Goal: Task Accomplishment & Management: Use online tool/utility

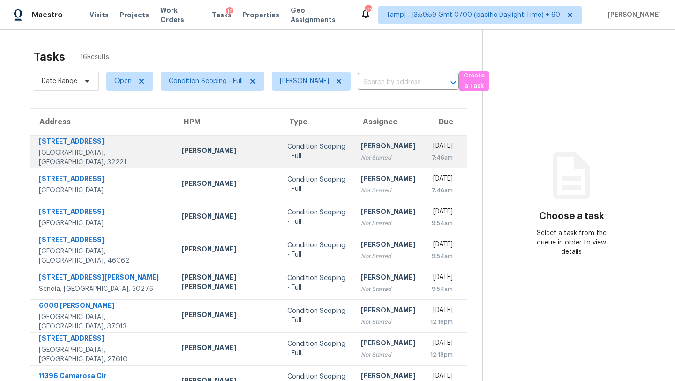
click at [361, 147] on div "[PERSON_NAME]" at bounding box center [388, 147] width 54 height 12
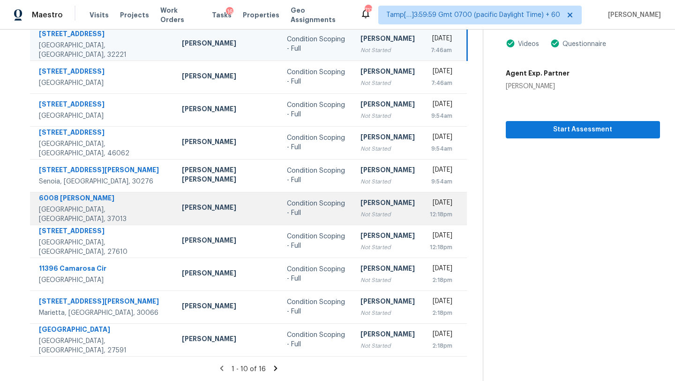
scroll to position [19, 0]
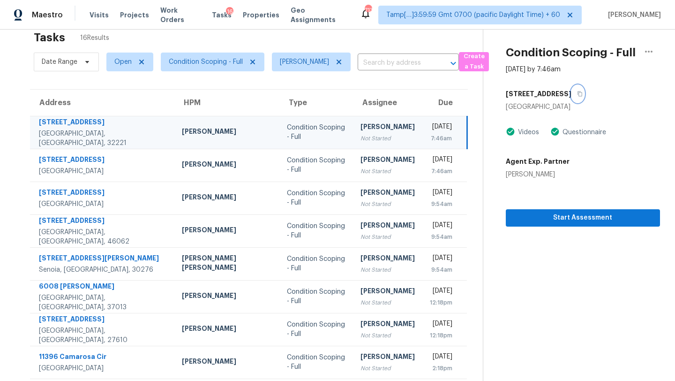
click at [581, 91] on icon "button" at bounding box center [580, 94] width 6 height 6
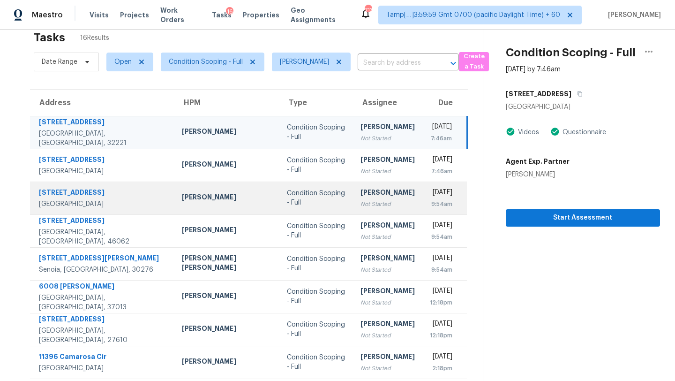
click at [367, 199] on td "Rajesh M Not Started" at bounding box center [387, 198] width 69 height 33
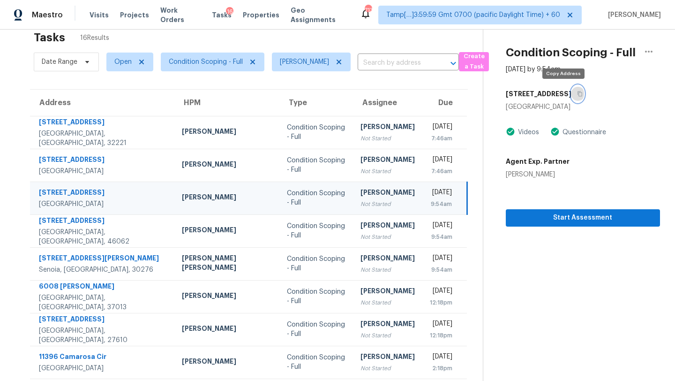
click at [578, 91] on icon "button" at bounding box center [580, 93] width 5 height 5
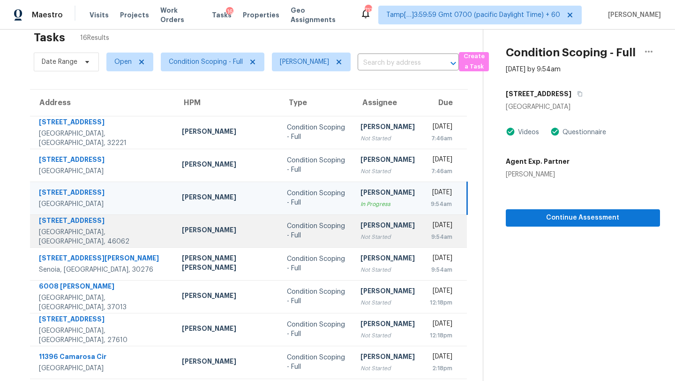
click at [361, 232] on div "Not Started" at bounding box center [388, 236] width 54 height 9
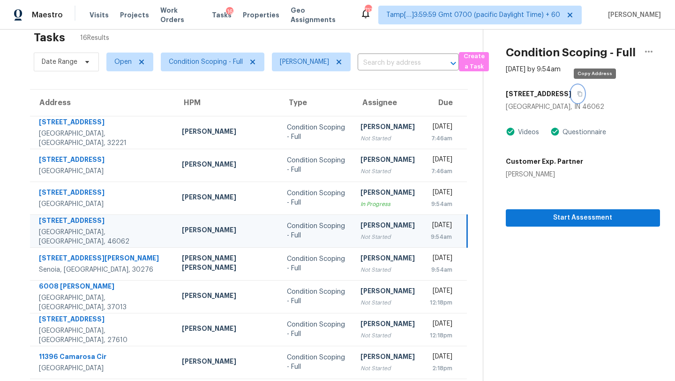
click at [583, 94] on icon "button" at bounding box center [580, 94] width 6 height 6
click at [583, 93] on icon "button" at bounding box center [580, 93] width 5 height 5
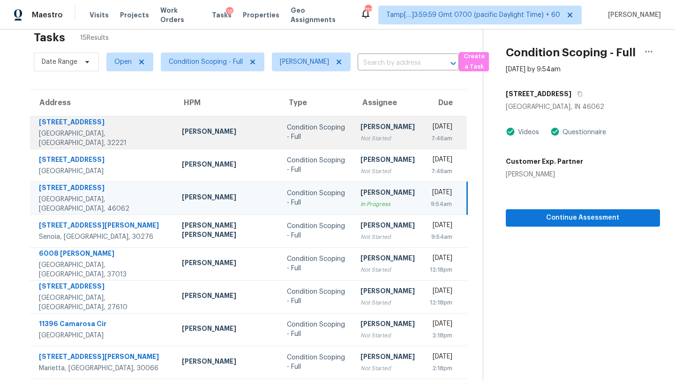
click at [361, 124] on div "[PERSON_NAME]" at bounding box center [388, 128] width 54 height 12
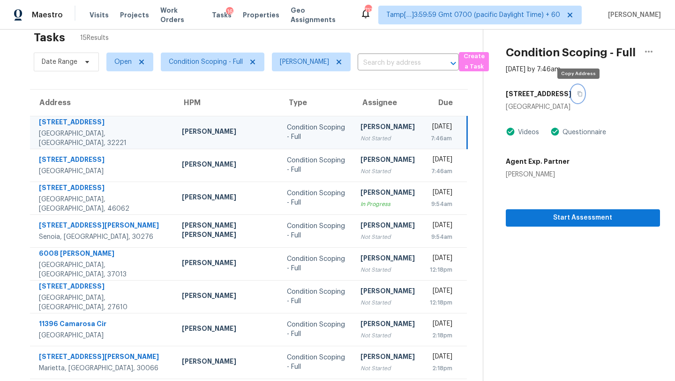
click at [581, 95] on icon "button" at bounding box center [580, 94] width 6 height 6
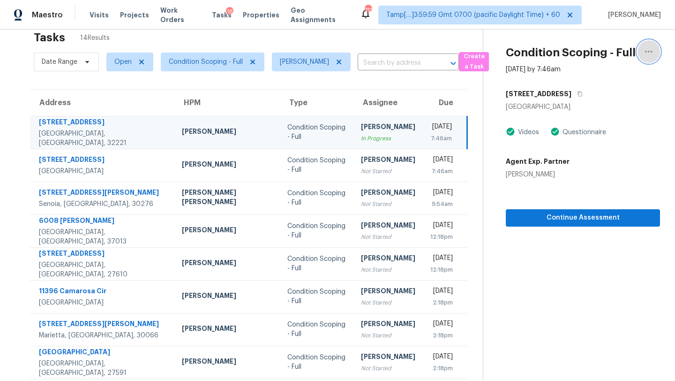
click at [650, 53] on icon "button" at bounding box center [649, 51] width 11 height 11
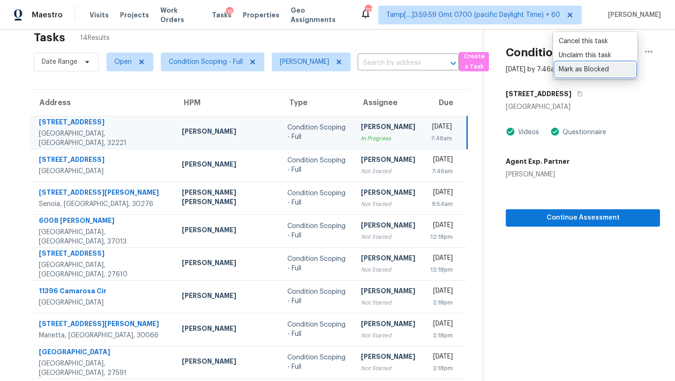
click at [602, 65] on div "Mark as Blocked" at bounding box center [595, 69] width 73 height 9
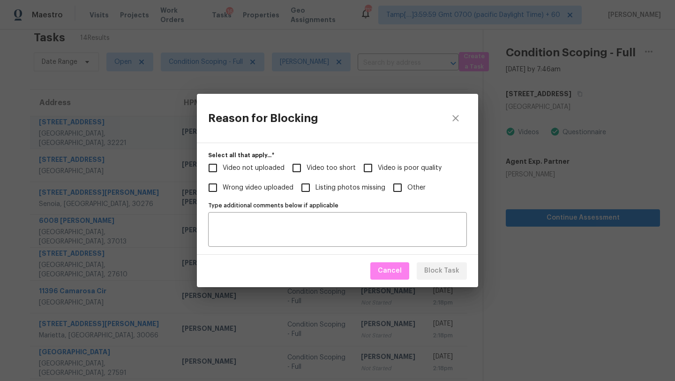
click at [396, 171] on span "Video is poor quality" at bounding box center [410, 168] width 64 height 10
click at [378, 171] on input "Video is poor quality" at bounding box center [368, 168] width 20 height 20
checkbox input "true"
click at [449, 275] on span "Block Task" at bounding box center [441, 271] width 35 height 12
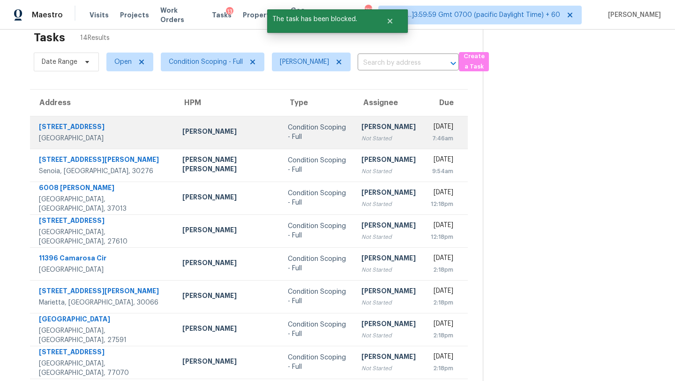
click at [367, 136] on td "Rajesh M Not Started" at bounding box center [388, 132] width 69 height 33
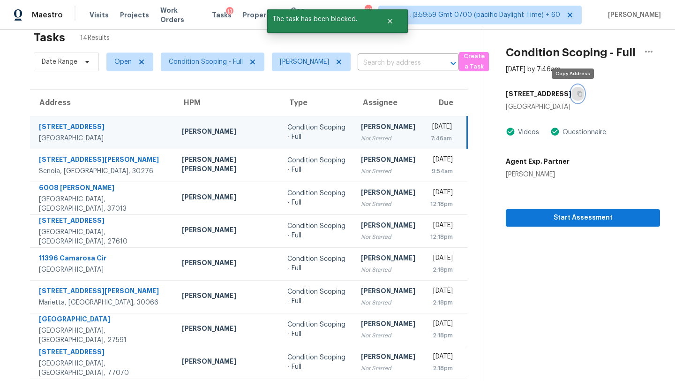
click at [577, 93] on button "button" at bounding box center [578, 93] width 13 height 17
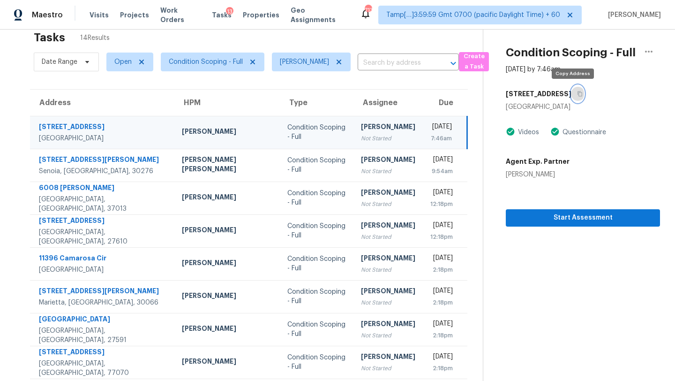
click at [577, 94] on button "button" at bounding box center [578, 93] width 13 height 17
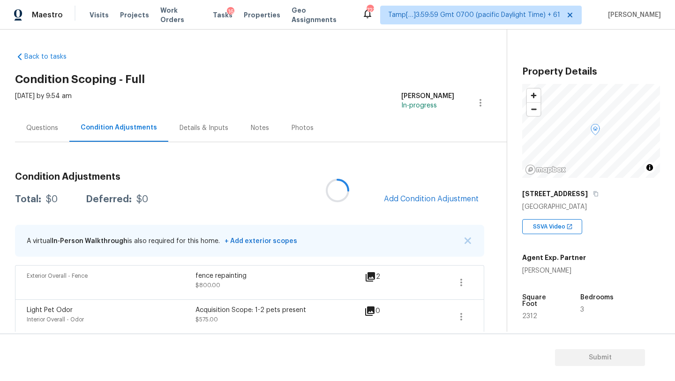
click at [416, 200] on div at bounding box center [337, 190] width 675 height 381
click at [416, 201] on div at bounding box center [337, 190] width 675 height 381
click at [415, 202] on div at bounding box center [337, 190] width 675 height 381
click at [414, 201] on span "Add Condition Adjustment" at bounding box center [431, 199] width 95 height 8
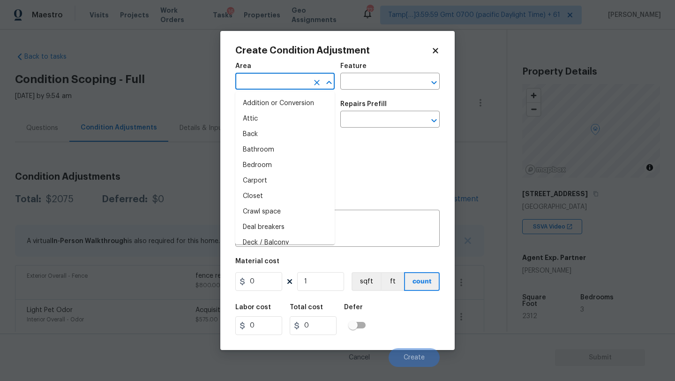
click at [273, 87] on input "text" at bounding box center [271, 82] width 73 height 15
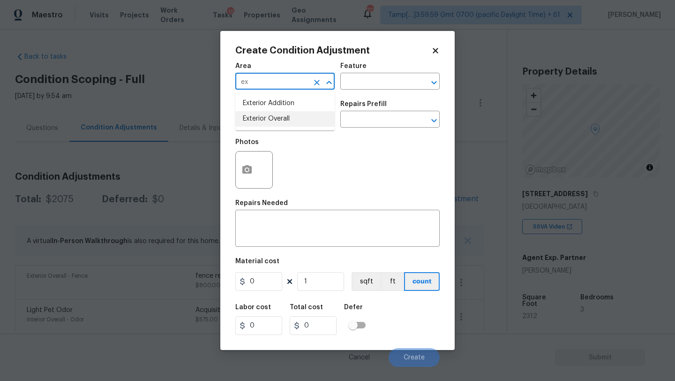
click at [280, 114] on li "Exterior Overall" at bounding box center [284, 118] width 99 height 15
type input "Exterior Overall"
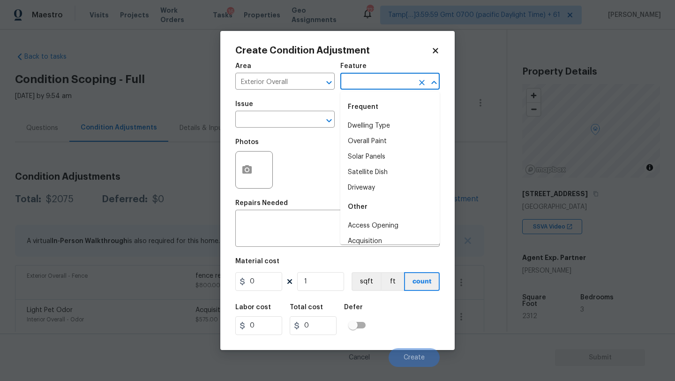
click at [354, 87] on input "text" at bounding box center [377, 82] width 73 height 15
click at [353, 131] on li "Back Yard" at bounding box center [390, 125] width 99 height 15
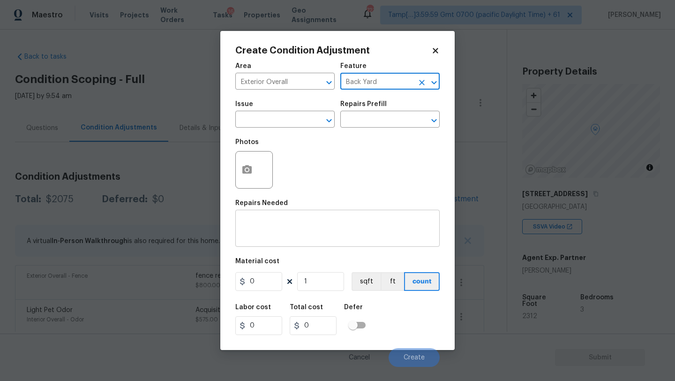
type input "Back Yard"
click at [340, 225] on textarea at bounding box center [337, 230] width 193 height 20
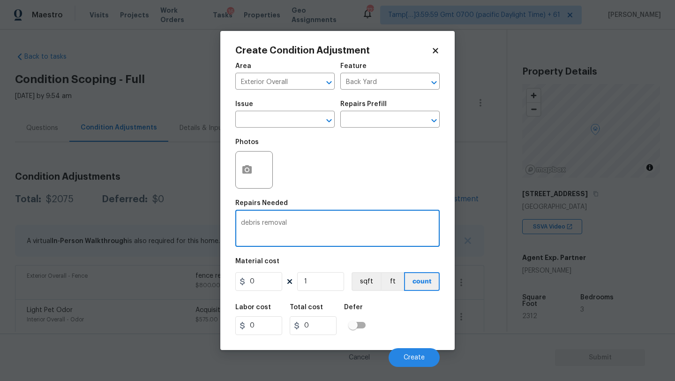
type textarea "debris removal"
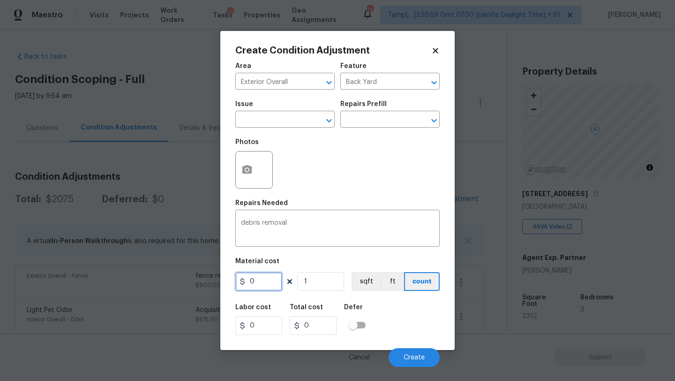
click at [269, 286] on input "0" at bounding box center [258, 281] width 47 height 19
type input "300"
click at [249, 178] on button "button" at bounding box center [247, 170] width 23 height 37
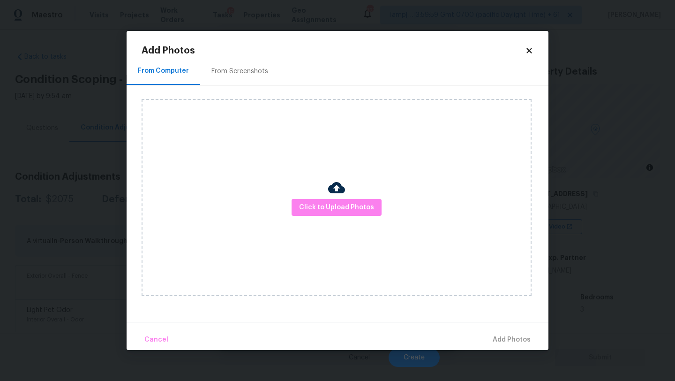
click at [231, 73] on div "From Screenshots" at bounding box center [240, 71] width 57 height 9
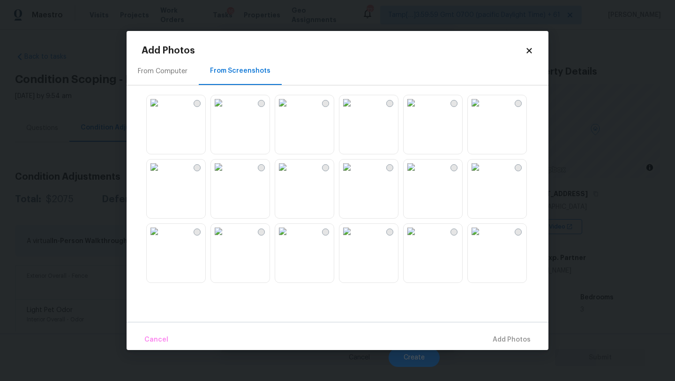
click at [419, 110] on img at bounding box center [411, 102] width 15 height 15
click at [499, 340] on span "Add 1 Photo(s)" at bounding box center [508, 340] width 46 height 12
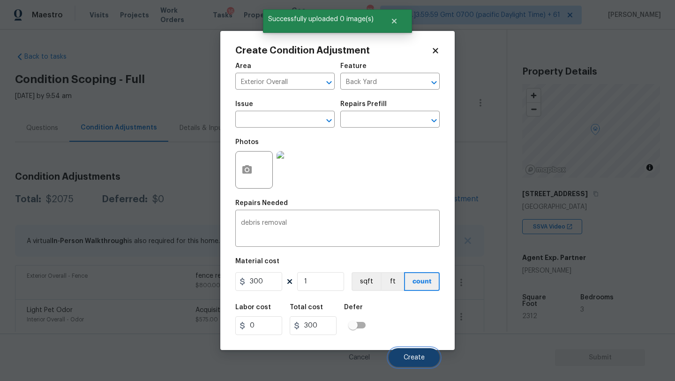
click at [419, 353] on button "Create" at bounding box center [414, 357] width 51 height 19
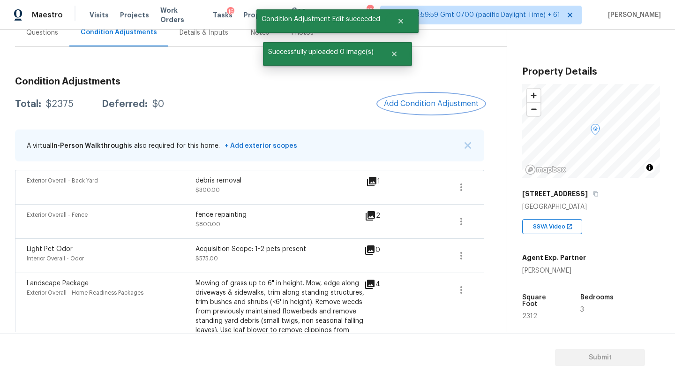
scroll to position [68, 0]
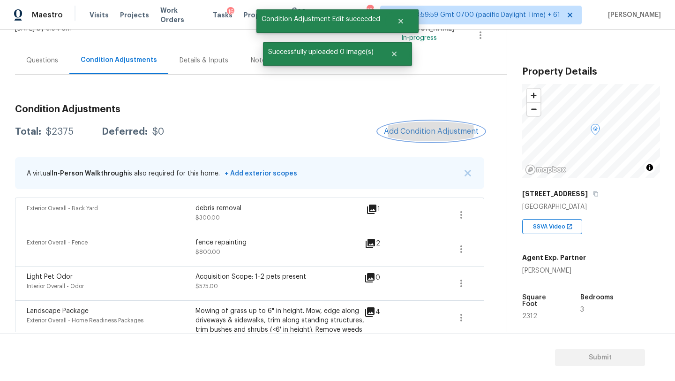
click at [434, 136] on button "Add Condition Adjustment" at bounding box center [432, 131] width 106 height 20
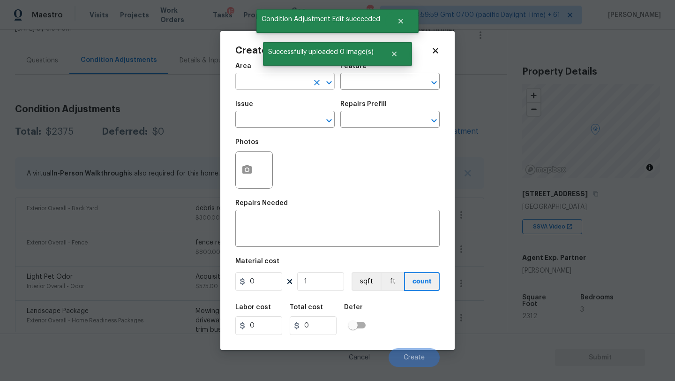
click at [273, 83] on input "text" at bounding box center [271, 82] width 73 height 15
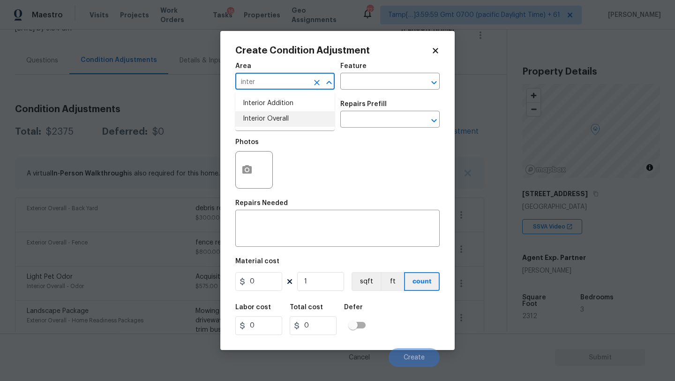
click at [279, 122] on li "Interior Overall" at bounding box center [284, 118] width 99 height 15
type input "Interior Overall"
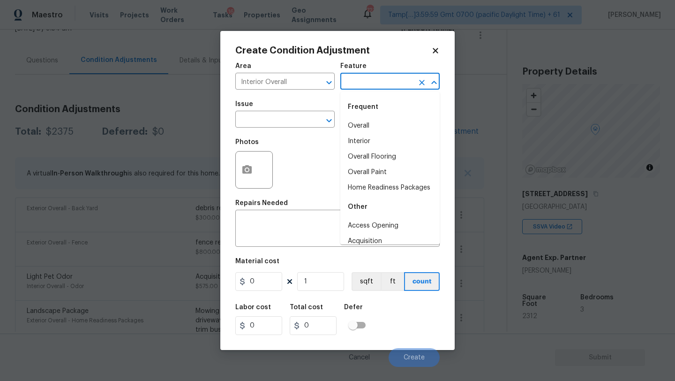
click at [371, 87] on input "text" at bounding box center [377, 82] width 73 height 15
click at [371, 172] on li "Overall Paint" at bounding box center [390, 172] width 99 height 15
type input "Overall Paint"
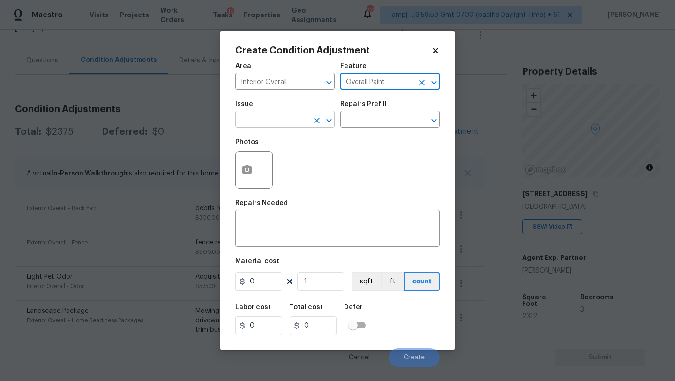
click at [280, 123] on input "text" at bounding box center [271, 120] width 73 height 15
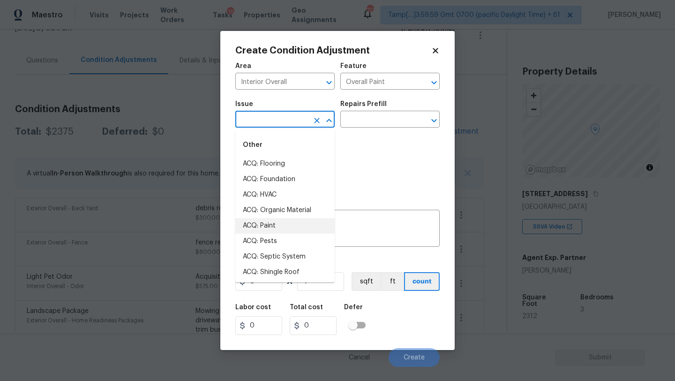
click at [269, 232] on li "ACQ: Paint" at bounding box center [284, 225] width 99 height 15
type input "ACQ: Paint"
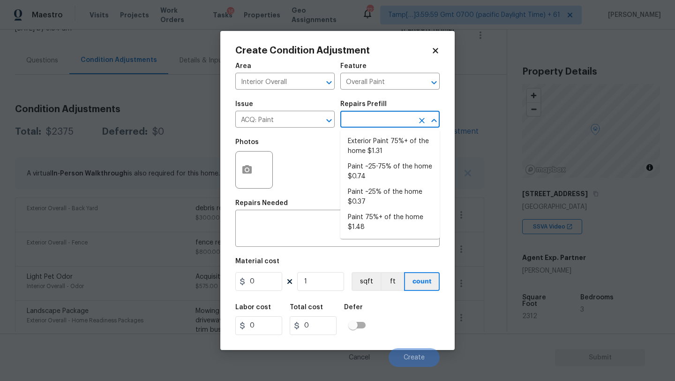
click at [386, 122] on input "text" at bounding box center [377, 120] width 73 height 15
click at [376, 220] on li "Paint 75%+ of the home $1.48" at bounding box center [390, 222] width 99 height 25
type input "Acquisition"
type textarea "Acquisition Scope: 75%+ of the home will likely require interior paint"
type input "1.48"
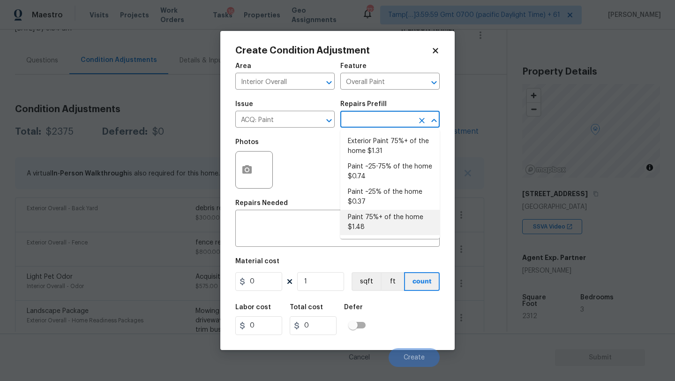
type input "1.48"
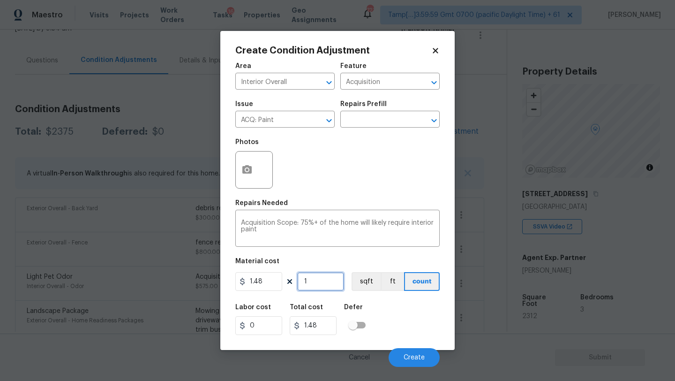
click at [329, 284] on input "1" at bounding box center [320, 281] width 47 height 19
type input "2"
type input "2.96"
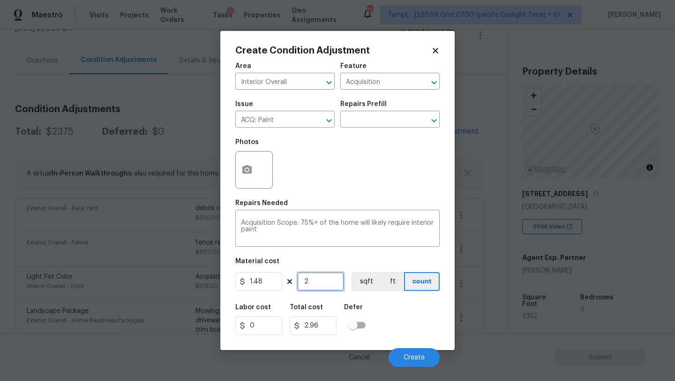
type input "23"
type input "34.04"
type input "231"
type input "341.88"
type input "2312"
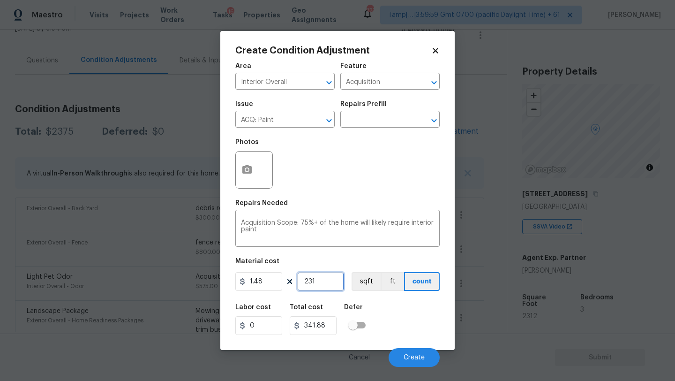
type input "3421.76"
type input "2312"
click at [244, 175] on icon "button" at bounding box center [247, 169] width 11 height 11
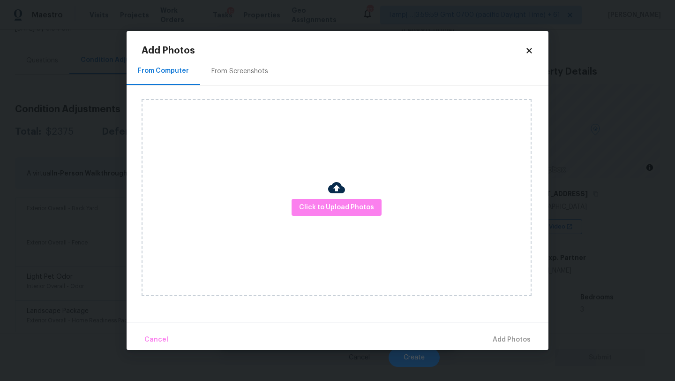
click at [319, 197] on div "Click to Upload Photos" at bounding box center [337, 197] width 390 height 197
click at [335, 172] on div "Click to Upload Photos" at bounding box center [337, 197] width 390 height 197
click at [326, 216] on div "Click to Upload Photos" at bounding box center [337, 197] width 390 height 197
click at [327, 197] on div "Click to Upload Photos" at bounding box center [337, 197] width 390 height 197
click at [328, 213] on button "Click to Upload Photos" at bounding box center [337, 207] width 90 height 17
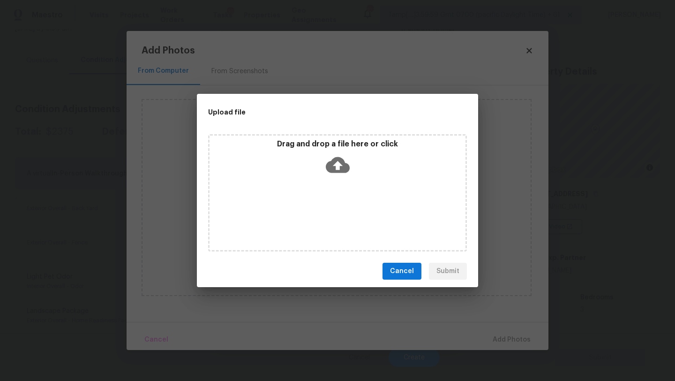
click at [328, 182] on div "Drag and drop a file here or click" at bounding box center [337, 192] width 259 height 117
